Goal: Information Seeking & Learning: Find specific fact

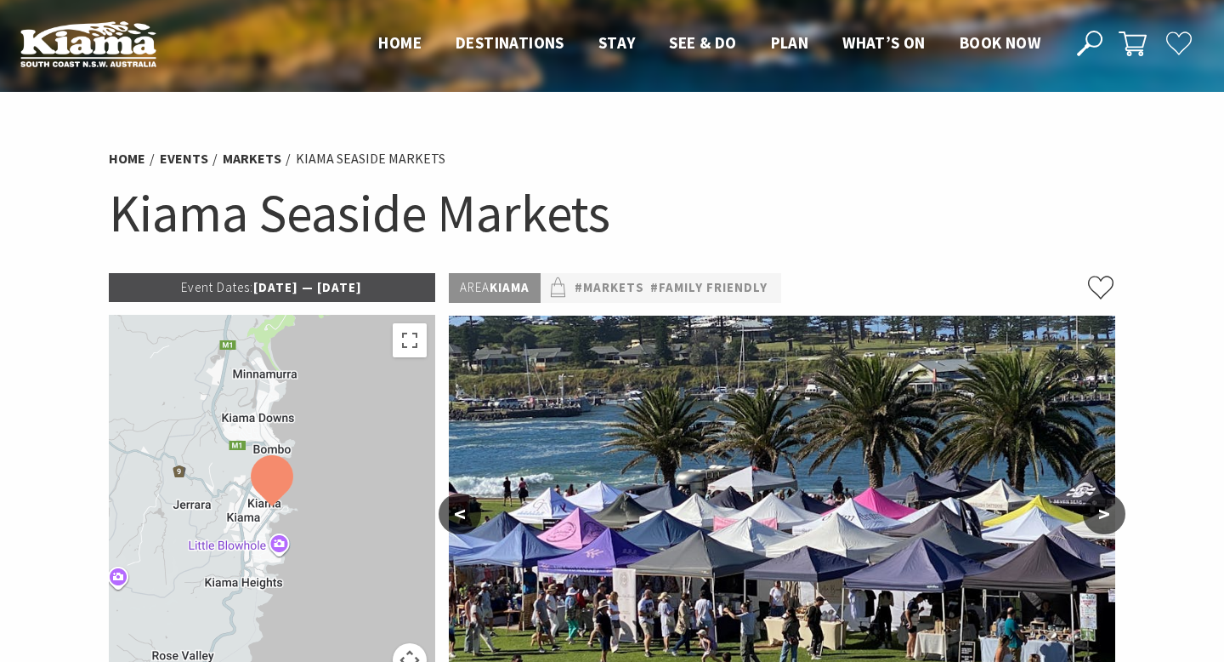
click at [349, 286] on p "Event Dates: [DATE] — [DATE]" at bounding box center [272, 287] width 327 height 29
click at [213, 287] on span "Event Dates:" at bounding box center [217, 287] width 72 height 16
click at [187, 286] on span "Event Dates:" at bounding box center [217, 287] width 72 height 16
click at [413, 203] on h1 "Kiama Seaside Markets" at bounding box center [612, 213] width 1007 height 69
click at [190, 160] on link "Events" at bounding box center [184, 159] width 48 height 18
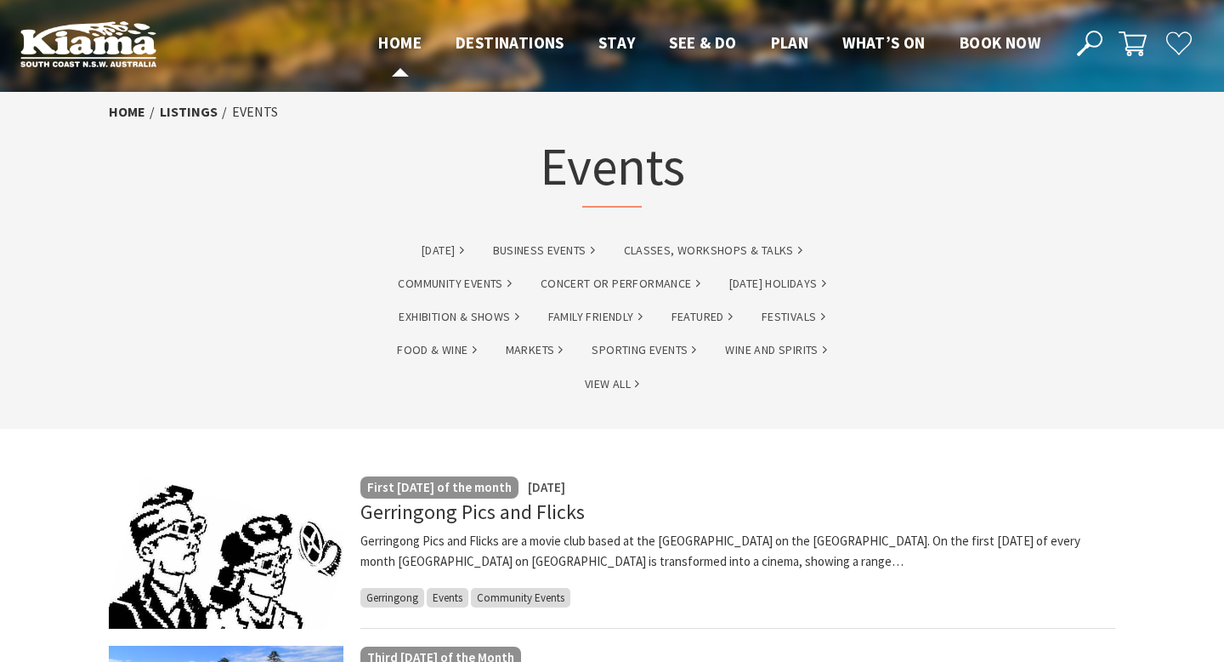
click at [399, 43] on span "Home" at bounding box center [399, 42] width 43 height 20
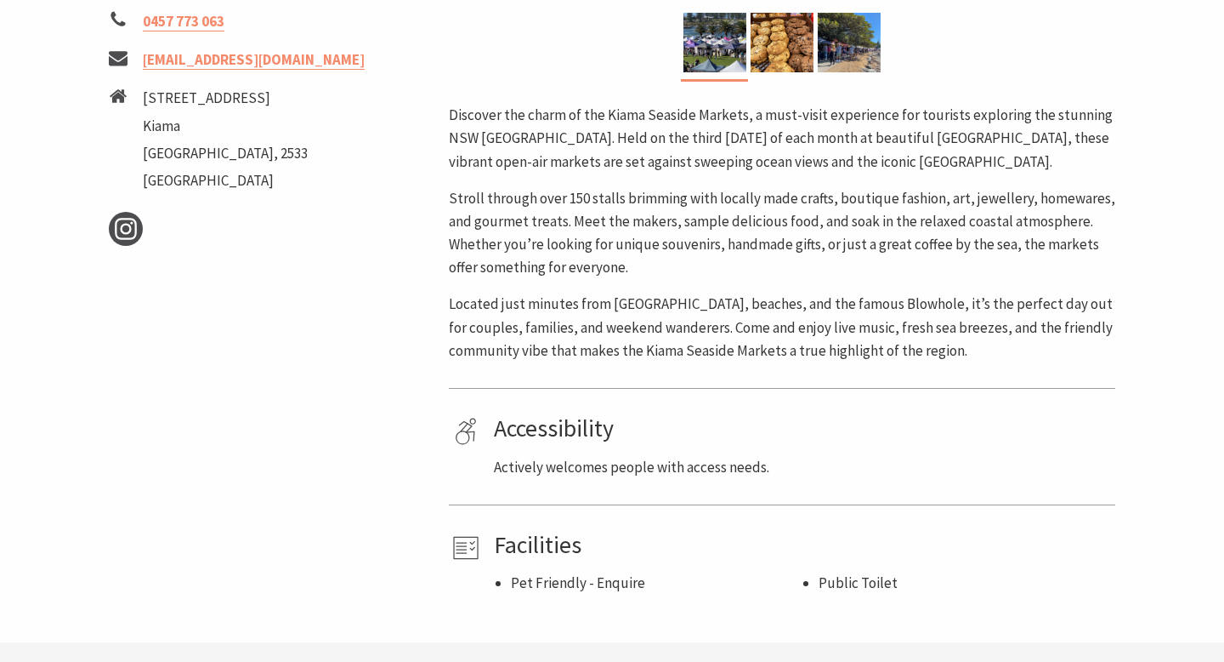
scroll to position [758, 0]
drag, startPoint x: 95, startPoint y: 82, endPoint x: 427, endPoint y: 79, distance: 331.6
copy link "seasidemarkets@kiamabusinessnetwork.com.au"
